Goal: Task Accomplishment & Management: Manage account settings

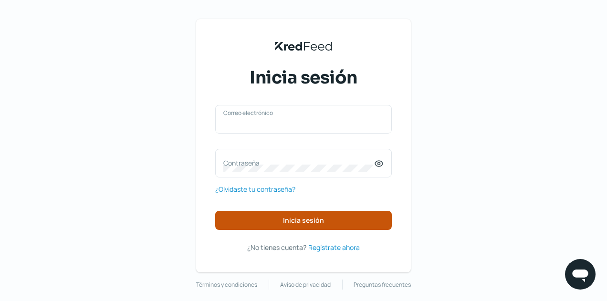
type input "[EMAIL_ADDRESS][DOMAIN_NAME]"
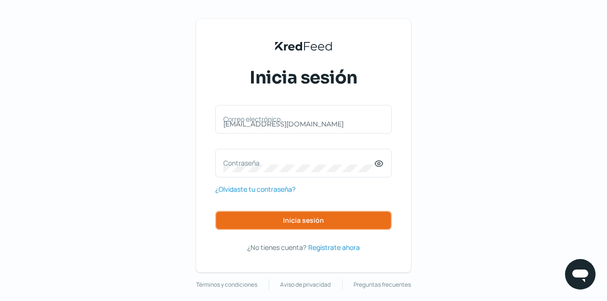
click at [260, 218] on button "Inicia sesión" at bounding box center [303, 220] width 176 height 19
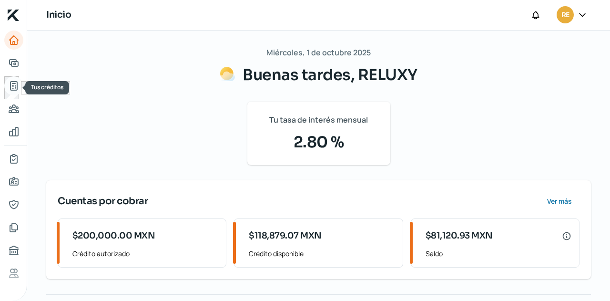
click at [17, 89] on icon "Tus créditos" at bounding box center [13, 86] width 7 height 9
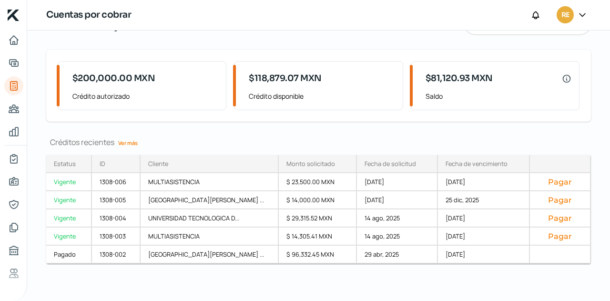
scroll to position [52, 0]
click at [541, 218] on button "Pagar" at bounding box center [560, 218] width 45 height 10
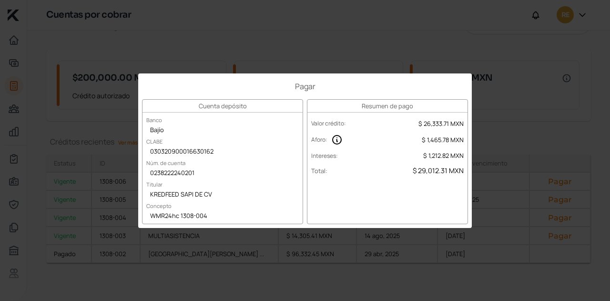
click at [500, 126] on div "Pagar Cuenta depósito Banco Bajío [PERSON_NAME] 030320900016630162 Núm. de cuen…" at bounding box center [305, 150] width 610 height 301
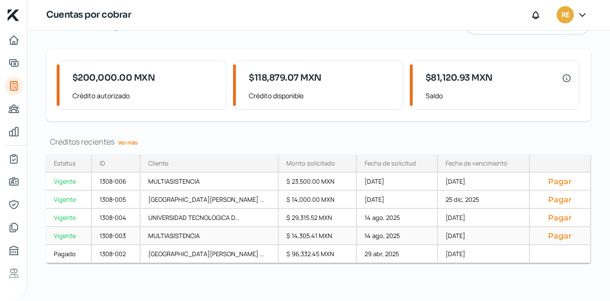
click at [191, 237] on div "MULTIASISTENCIA" at bounding box center [210, 236] width 138 height 18
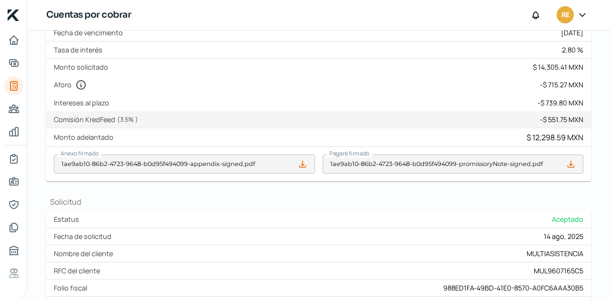
scroll to position [238, 0]
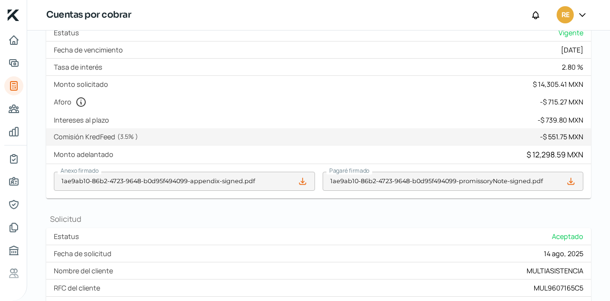
click at [302, 182] on icon at bounding box center [303, 181] width 10 height 10
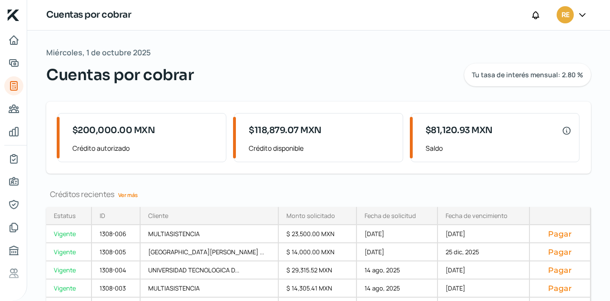
scroll to position [52, 0]
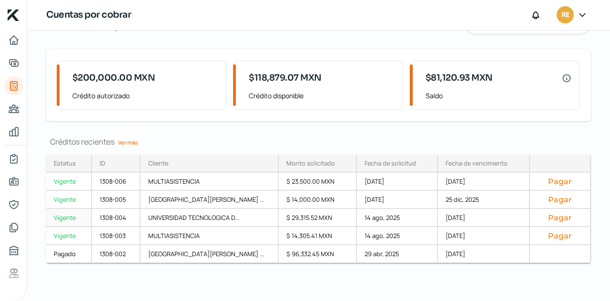
click at [157, 215] on div "UNIVERSIDAD TECNOLOGICA D..." at bounding box center [210, 218] width 138 height 18
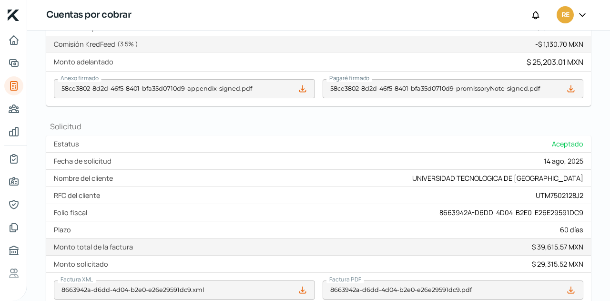
scroll to position [334, 0]
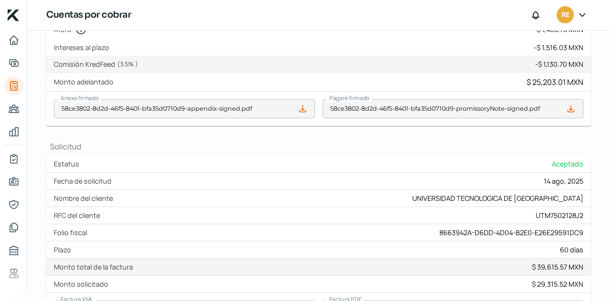
click at [300, 112] on icon at bounding box center [303, 109] width 10 height 10
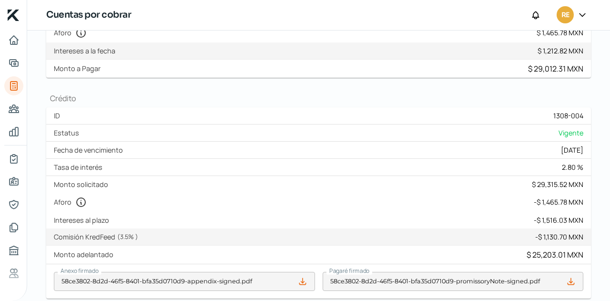
scroll to position [0, 0]
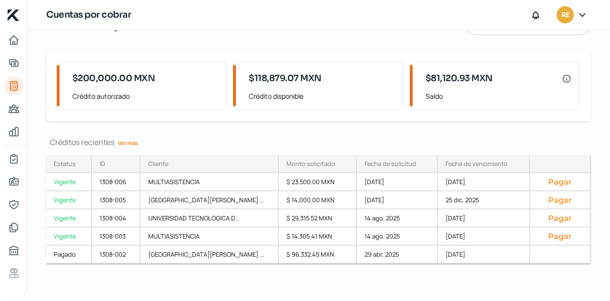
scroll to position [52, 0]
click at [169, 233] on div "MULTIASISTENCIA" at bounding box center [210, 236] width 138 height 18
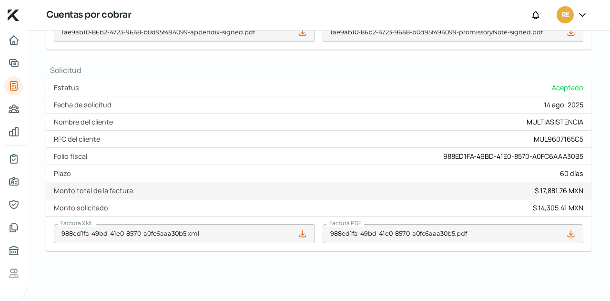
scroll to position [390, 0]
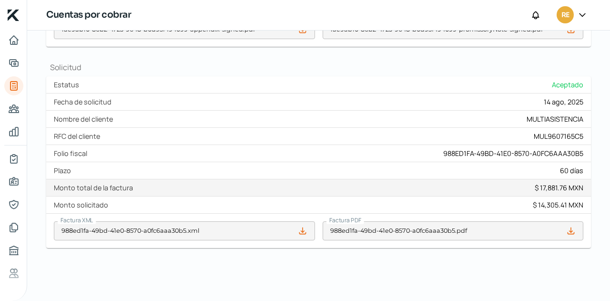
click at [570, 228] on icon at bounding box center [572, 231] width 10 height 10
click at [568, 230] on icon at bounding box center [572, 231] width 10 height 10
